Goal: Task Accomplishment & Management: Use online tool/utility

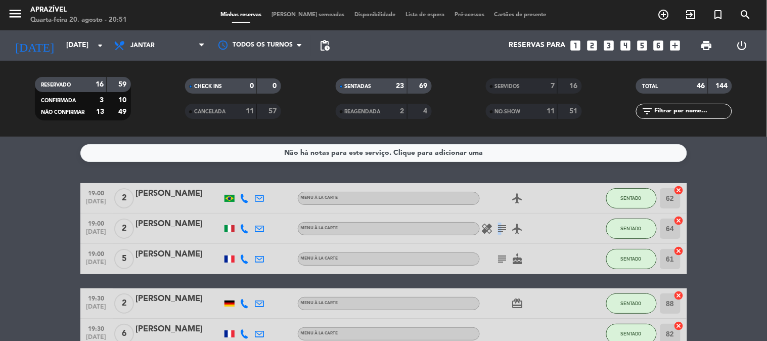
click at [499, 227] on icon "subject" at bounding box center [503, 229] width 12 height 12
click at [503, 255] on icon "subject" at bounding box center [503, 259] width 12 height 12
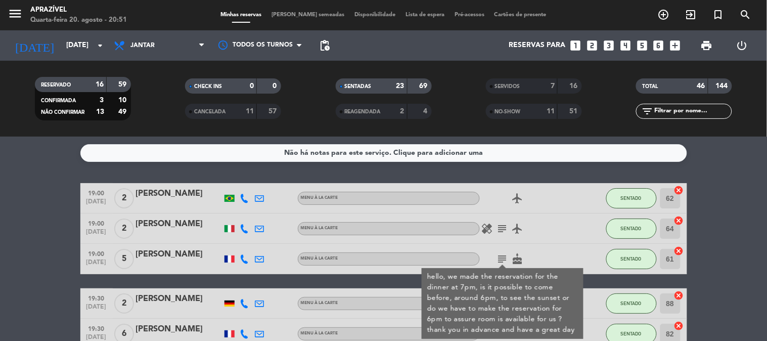
scroll to position [112, 0]
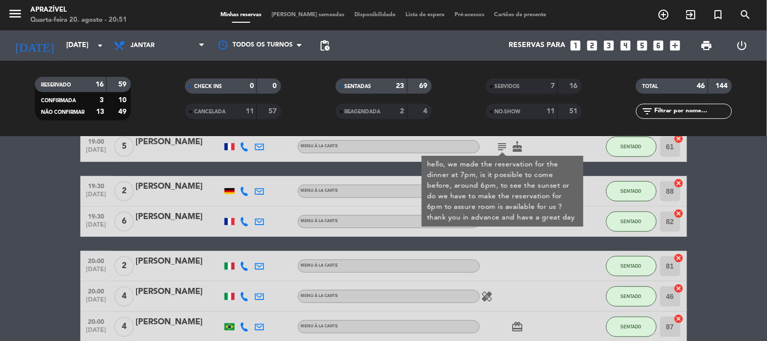
click at [518, 233] on div at bounding box center [525, 221] width 91 height 30
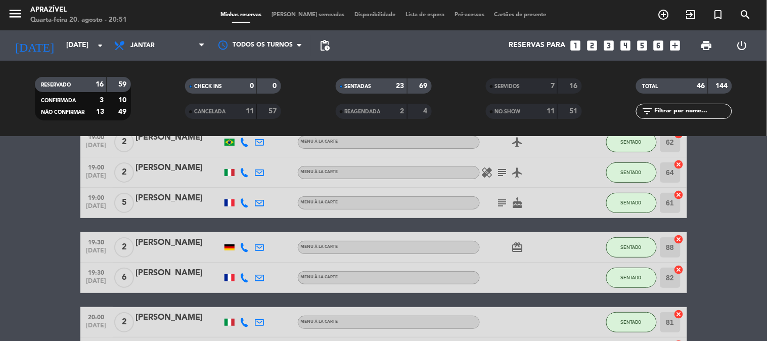
click at [505, 197] on icon "subject" at bounding box center [503, 203] width 12 height 12
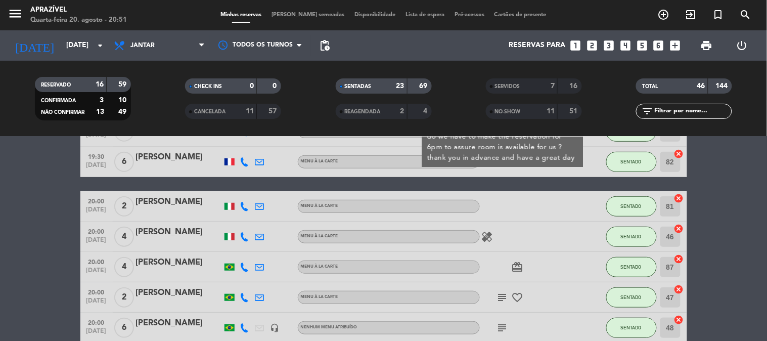
scroll to position [225, 0]
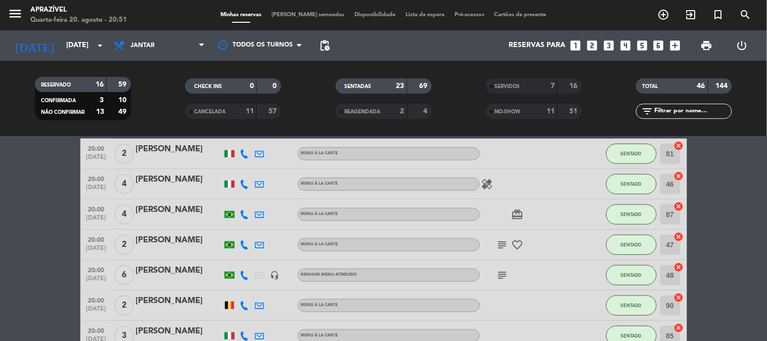
click at [501, 240] on icon "subject" at bounding box center [503, 245] width 12 height 12
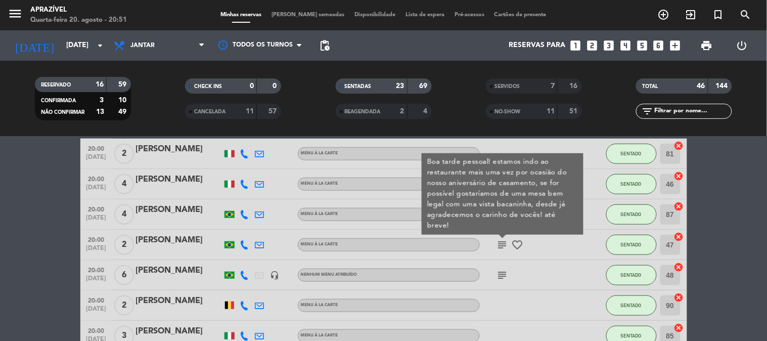
scroll to position [281, 0]
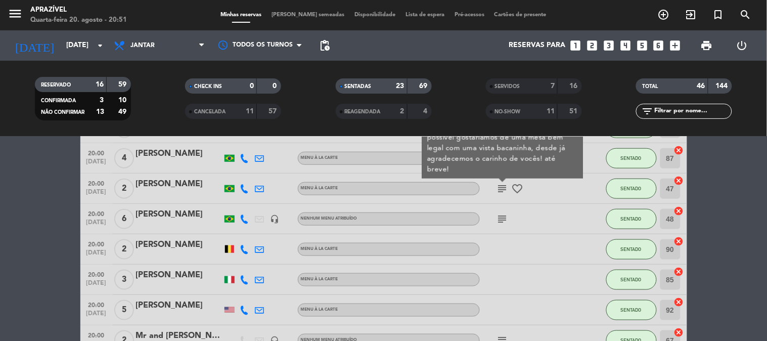
click at [506, 224] on icon "subject" at bounding box center [503, 219] width 12 height 12
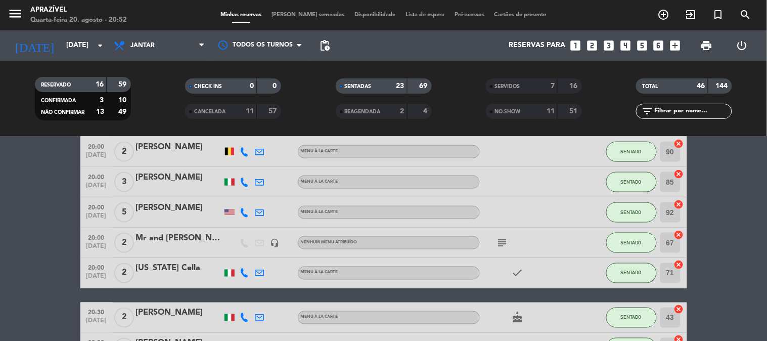
scroll to position [393, 0]
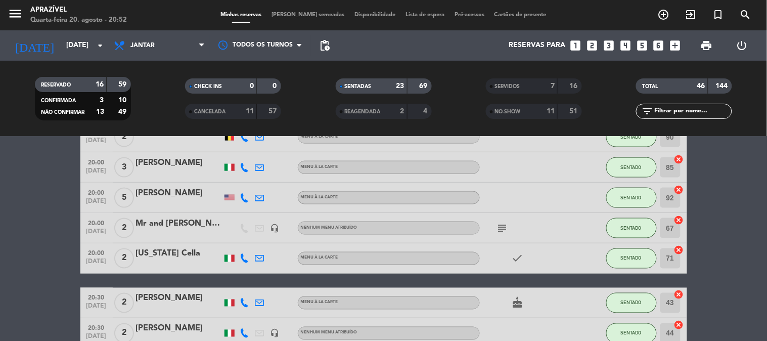
click at [506, 232] on icon "subject" at bounding box center [503, 228] width 12 height 12
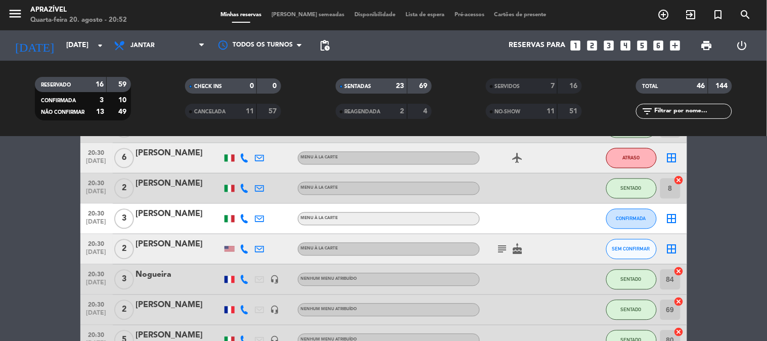
scroll to position [618, 0]
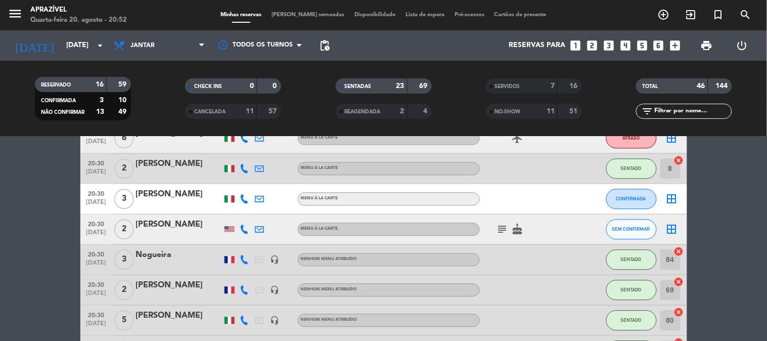
click at [501, 230] on icon "subject" at bounding box center [503, 230] width 12 height 12
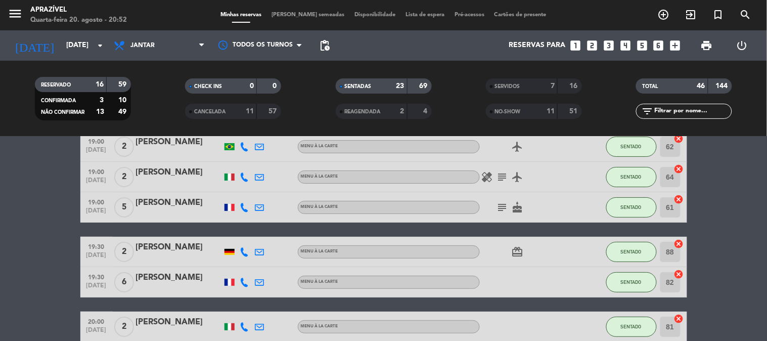
scroll to position [0, 0]
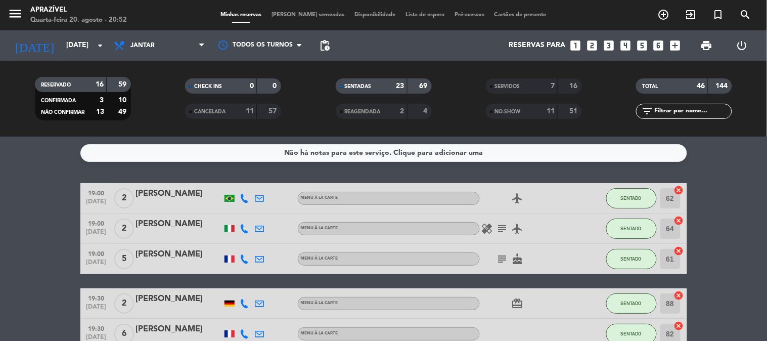
click at [504, 231] on icon "subject" at bounding box center [503, 229] width 12 height 12
click at [523, 260] on icon "cake" at bounding box center [518, 259] width 12 height 12
click at [503, 256] on icon "subject" at bounding box center [503, 259] width 12 height 12
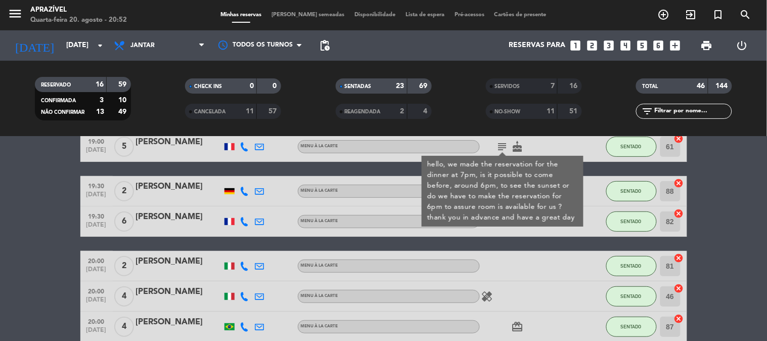
click at [513, 230] on div at bounding box center [525, 221] width 91 height 30
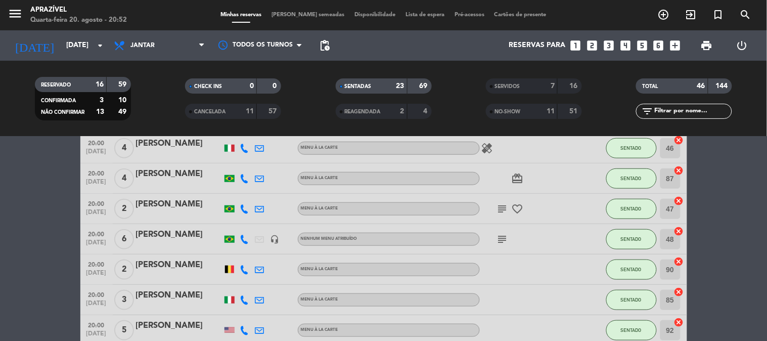
scroll to position [225, 0]
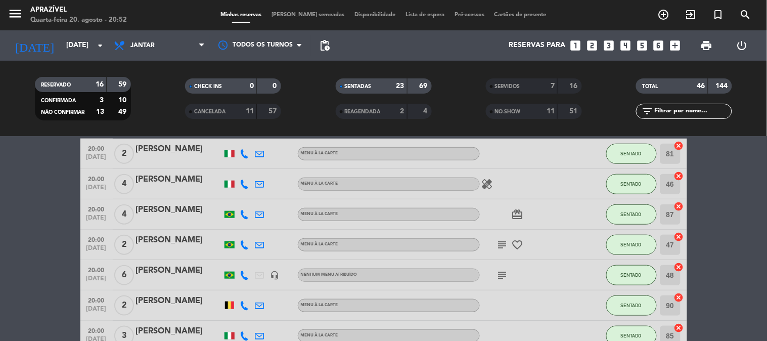
click at [499, 249] on icon "subject" at bounding box center [503, 245] width 12 height 12
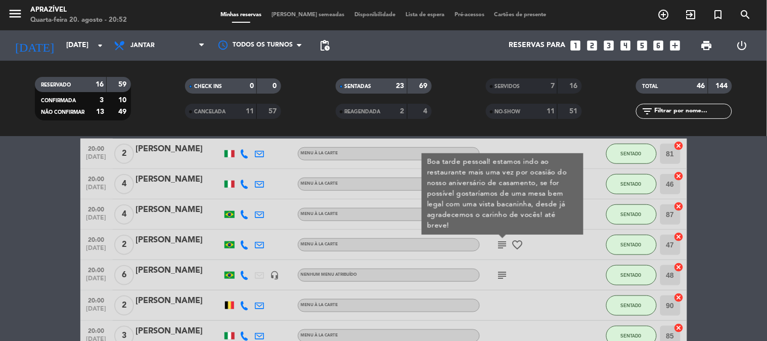
click at [511, 274] on div "subject" at bounding box center [525, 275] width 91 height 30
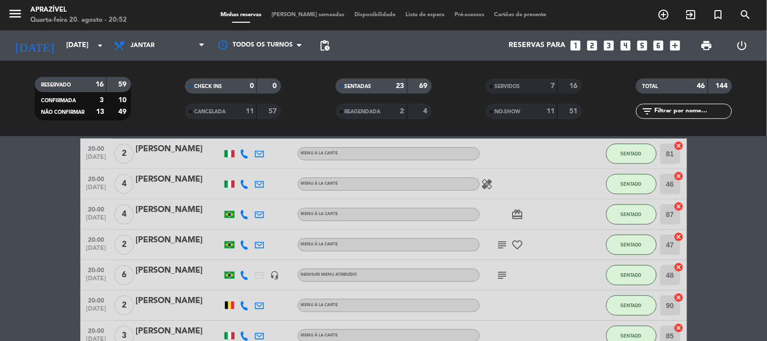
click at [502, 274] on icon "subject" at bounding box center [503, 275] width 12 height 12
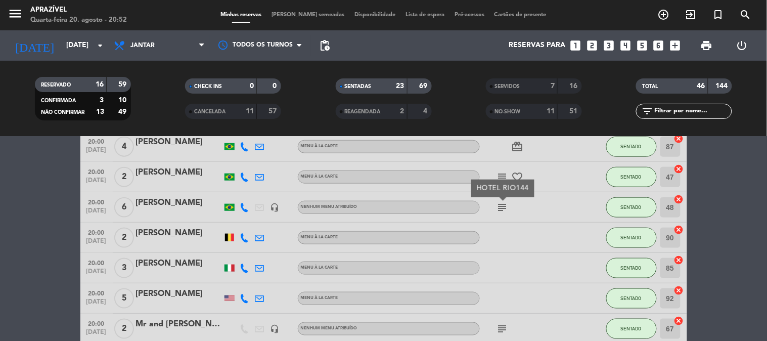
scroll to position [337, 0]
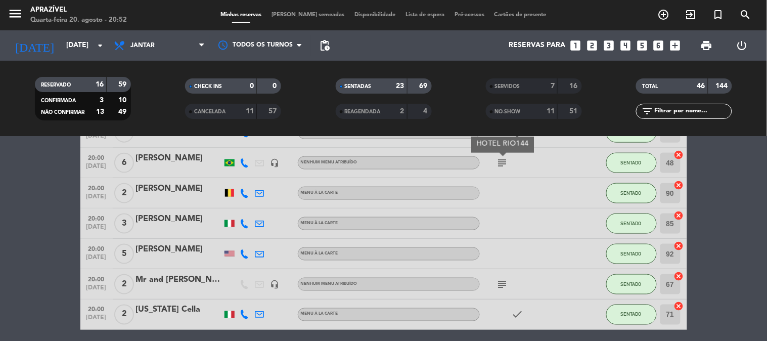
click at [505, 275] on div "subject" at bounding box center [525, 284] width 91 height 30
click at [506, 276] on div "subject" at bounding box center [525, 284] width 91 height 30
click at [504, 285] on icon "subject" at bounding box center [503, 284] width 12 height 12
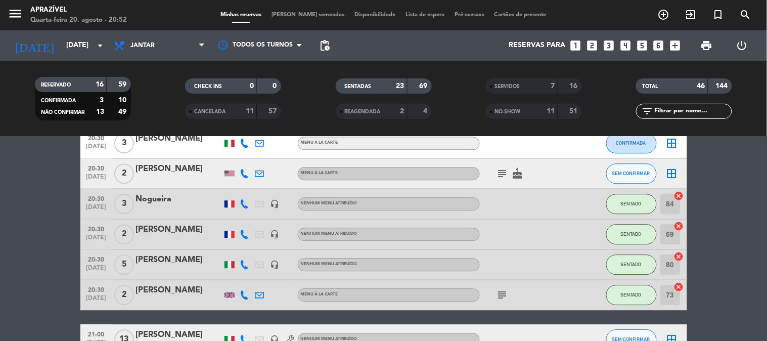
click at [504, 174] on icon "subject" at bounding box center [503, 173] width 12 height 12
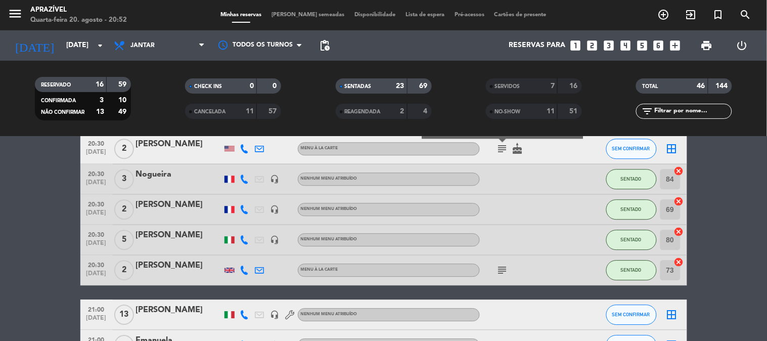
scroll to position [787, 0]
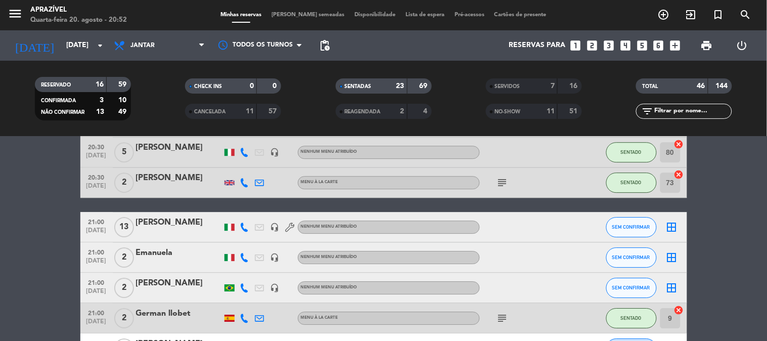
click at [504, 177] on icon "subject" at bounding box center [503, 183] width 12 height 12
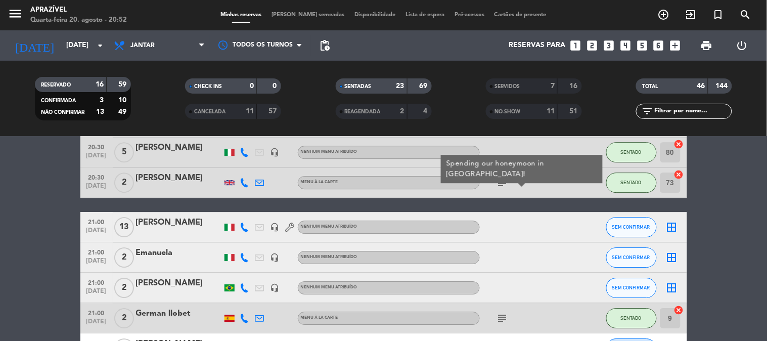
click at [508, 326] on div "subject" at bounding box center [525, 318] width 91 height 30
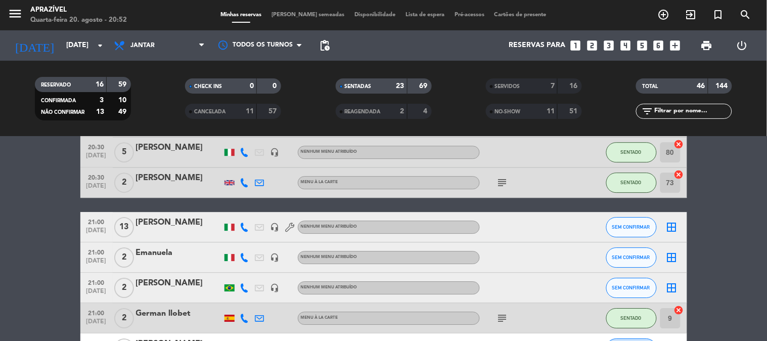
click at [495, 294] on div at bounding box center [525, 288] width 91 height 30
click at [494, 301] on div at bounding box center [525, 288] width 91 height 30
click at [494, 308] on div "subject" at bounding box center [525, 318] width 91 height 30
drag, startPoint x: 498, startPoint y: 311, endPoint x: 503, endPoint y: 314, distance: 5.5
click at [502, 314] on icon "subject" at bounding box center [503, 318] width 12 height 12
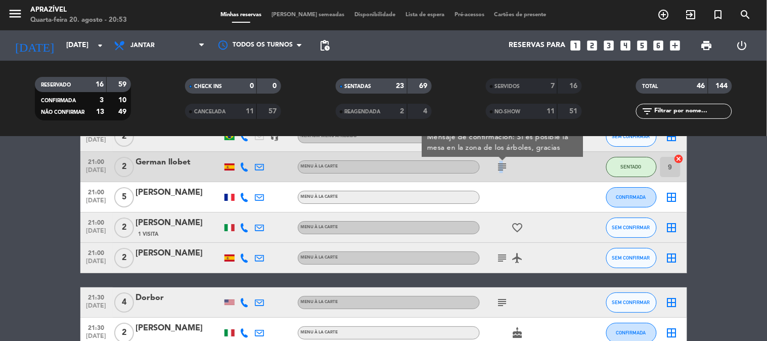
scroll to position [955, 0]
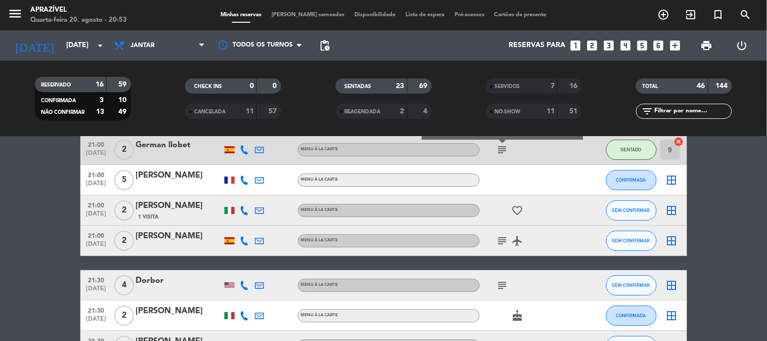
click at [507, 243] on icon "subject" at bounding box center [503, 241] width 12 height 12
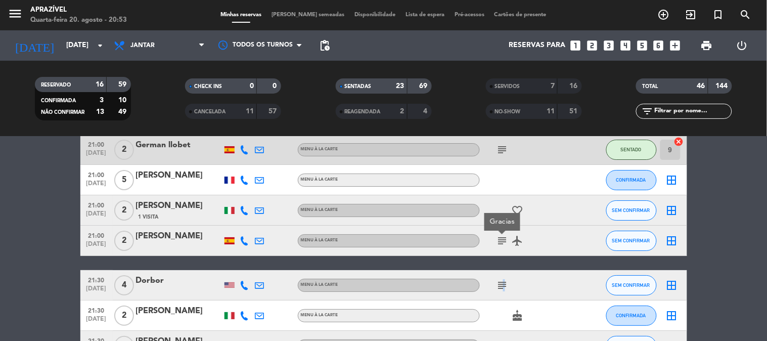
click at [503, 281] on icon "subject" at bounding box center [503, 285] width 12 height 12
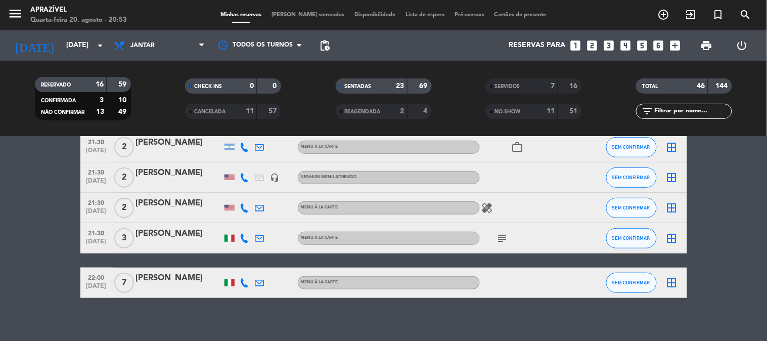
scroll to position [1161, 0]
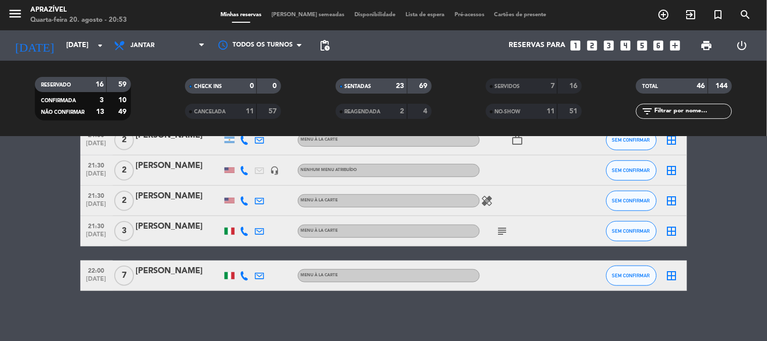
click at [507, 235] on icon "subject" at bounding box center [503, 231] width 12 height 12
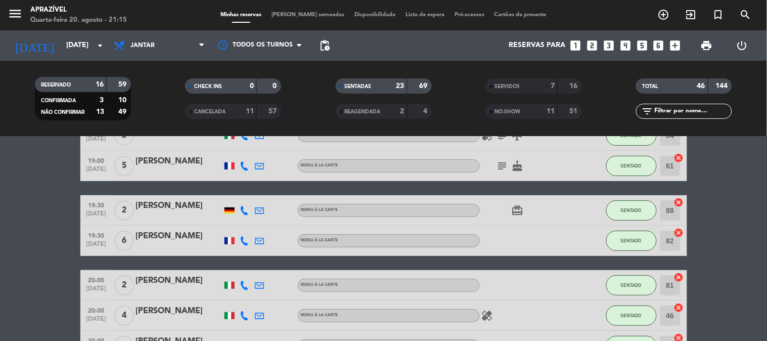
scroll to position [0, 0]
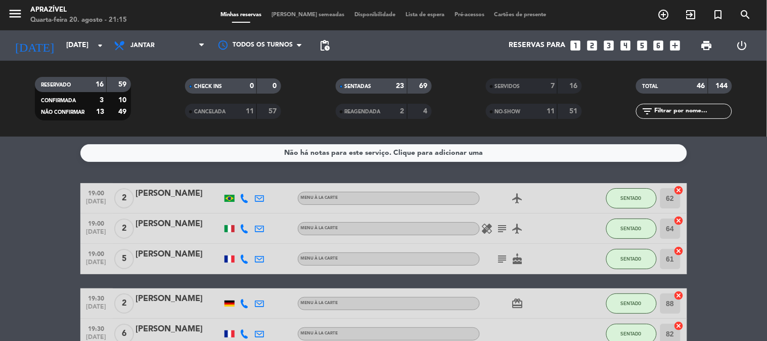
click at [163, 222] on div "[PERSON_NAME]" at bounding box center [179, 224] width 86 height 13
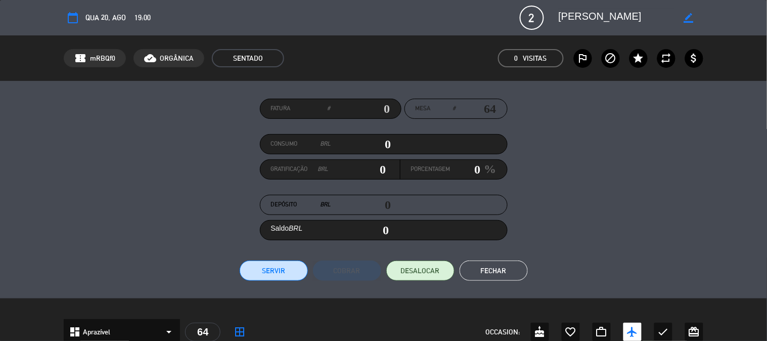
drag, startPoint x: 363, startPoint y: 147, endPoint x: 705, endPoint y: 144, distance: 342.5
click at [589, 150] on div "Fatura # Mesa # 64 Consumo BRL 0 Gratificação BRL 0 Porcentagem 0 % Depósito BR…" at bounding box center [383, 190] width 639 height 182
type input "6"
type input "06"
type input "66"
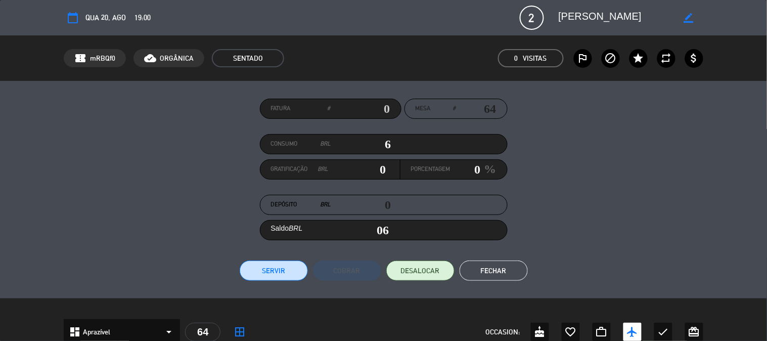
type input "66"
type input "660"
click at [260, 265] on button "Servir" at bounding box center [274, 271] width 68 height 20
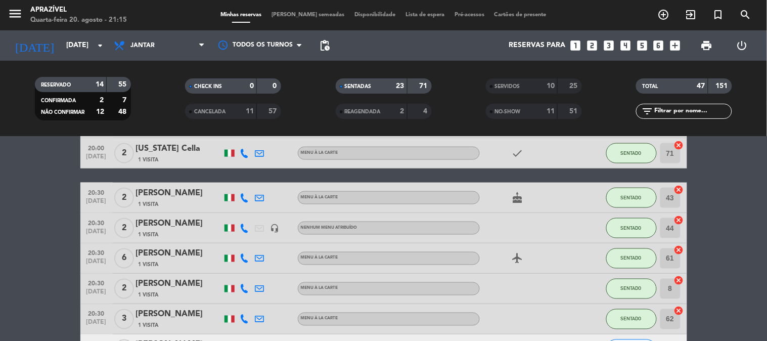
scroll to position [449, 0]
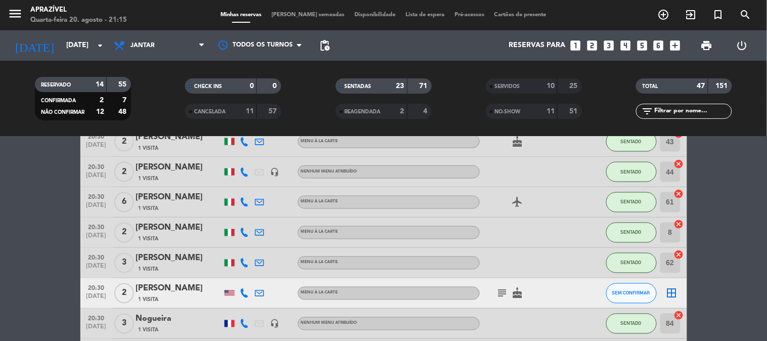
click at [142, 205] on span "1 Visita" at bounding box center [149, 209] width 20 height 8
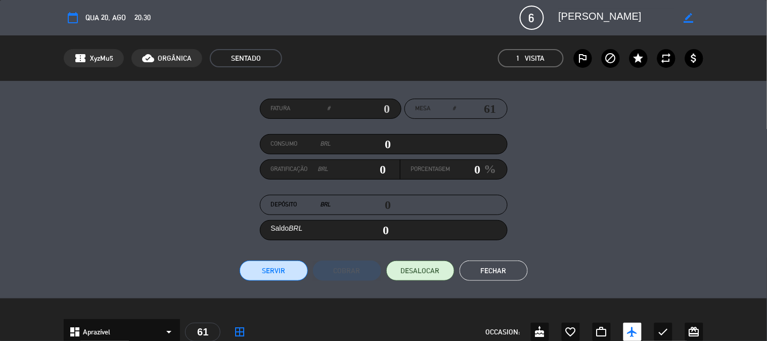
click at [284, 269] on button "Servir" at bounding box center [274, 271] width 68 height 20
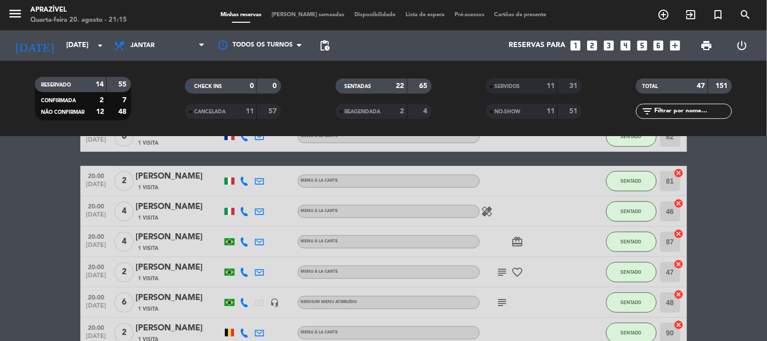
scroll to position [56, 0]
